Goal: Navigation & Orientation: Find specific page/section

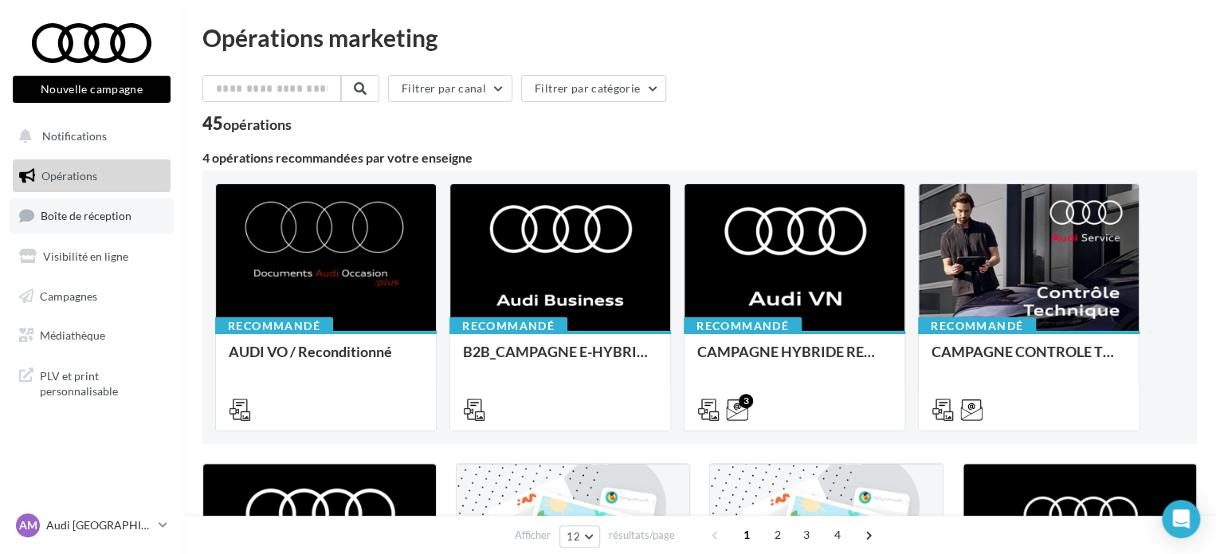
click at [110, 223] on link "Boîte de réception" at bounding box center [92, 215] width 164 height 34
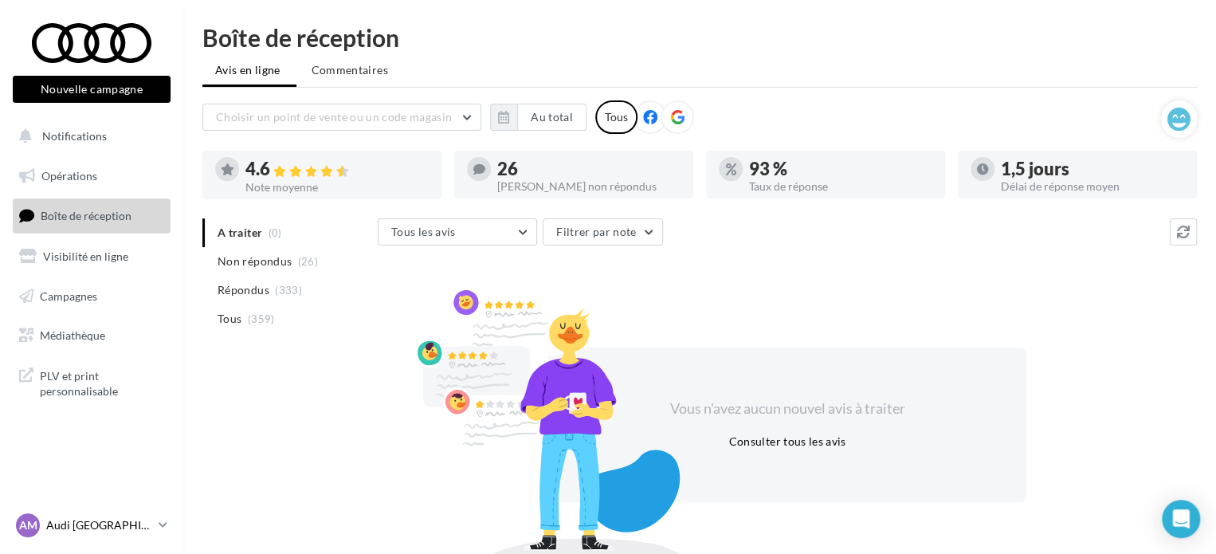
click at [136, 519] on p "Audi [GEOGRAPHIC_DATA][PERSON_NAME]" at bounding box center [99, 525] width 106 height 16
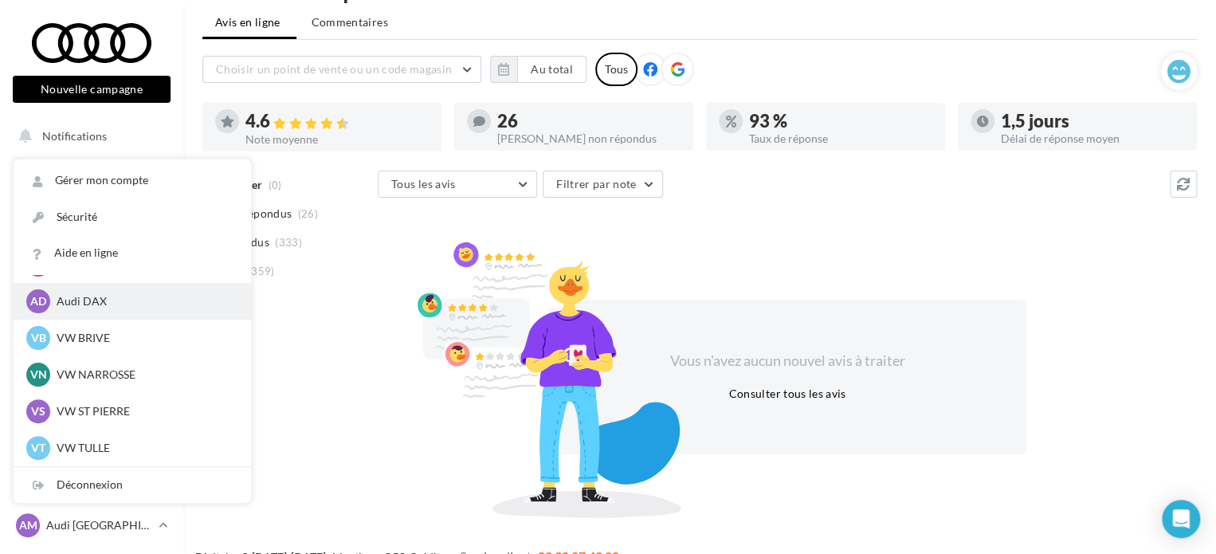
scroll to position [73, 0]
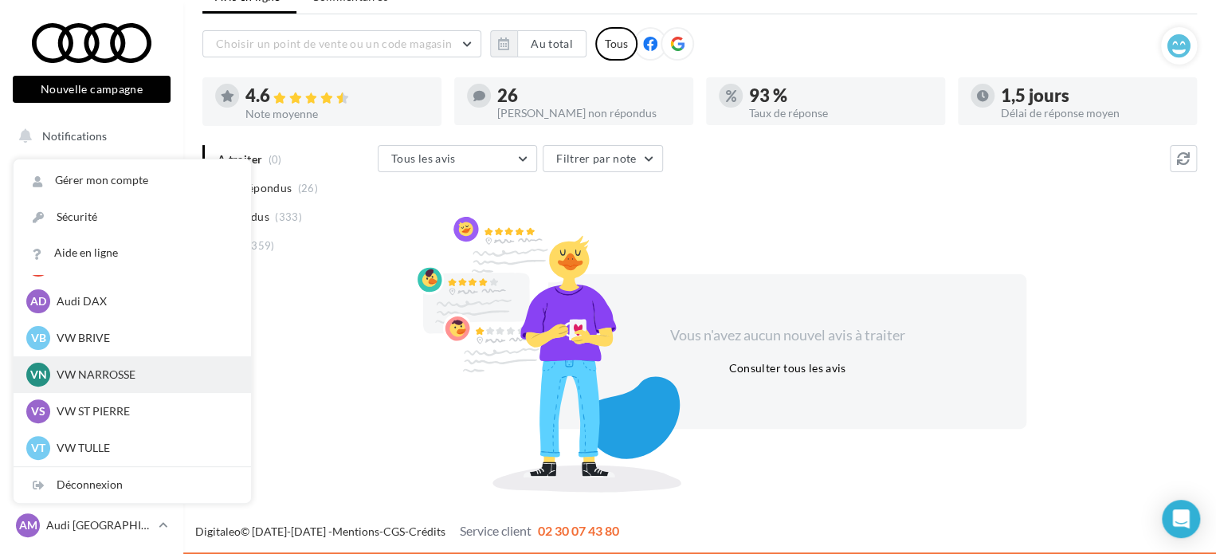
click at [98, 382] on p "VW NARROSSE" at bounding box center [144, 374] width 175 height 16
